Goal: Find specific page/section: Find specific page/section

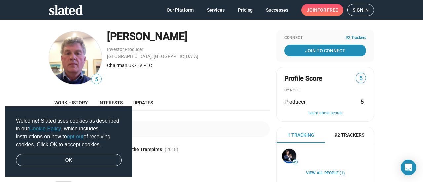
click at [62, 160] on link "OK" at bounding box center [69, 160] width 106 height 13
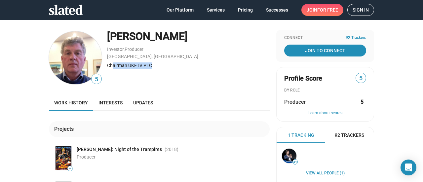
drag, startPoint x: 150, startPoint y: 64, endPoint x: 111, endPoint y: 67, distance: 39.7
click at [111, 67] on div "Chairman UKFTV PLC" at bounding box center [188, 65] width 163 height 6
click at [116, 67] on div "Chairman UKFTV PLC" at bounding box center [188, 65] width 163 height 6
drag, startPoint x: 125, startPoint y: 65, endPoint x: 156, endPoint y: 62, distance: 30.9
click at [156, 62] on div "Chairman UKFTV PLC" at bounding box center [188, 65] width 163 height 6
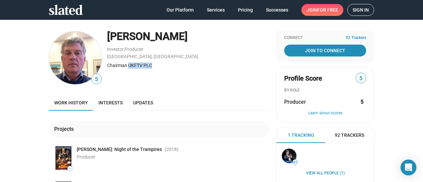
copy div "UKFTV PLC"
click at [71, 62] on img at bounding box center [75, 57] width 53 height 53
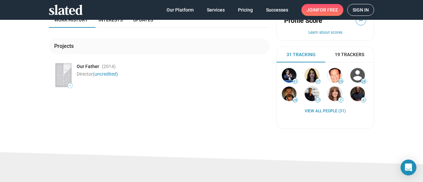
scroll to position [84, 0]
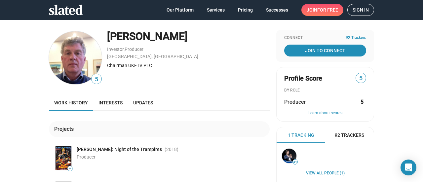
click at [80, 59] on img at bounding box center [75, 57] width 53 height 53
